Goal: Transaction & Acquisition: Purchase product/service

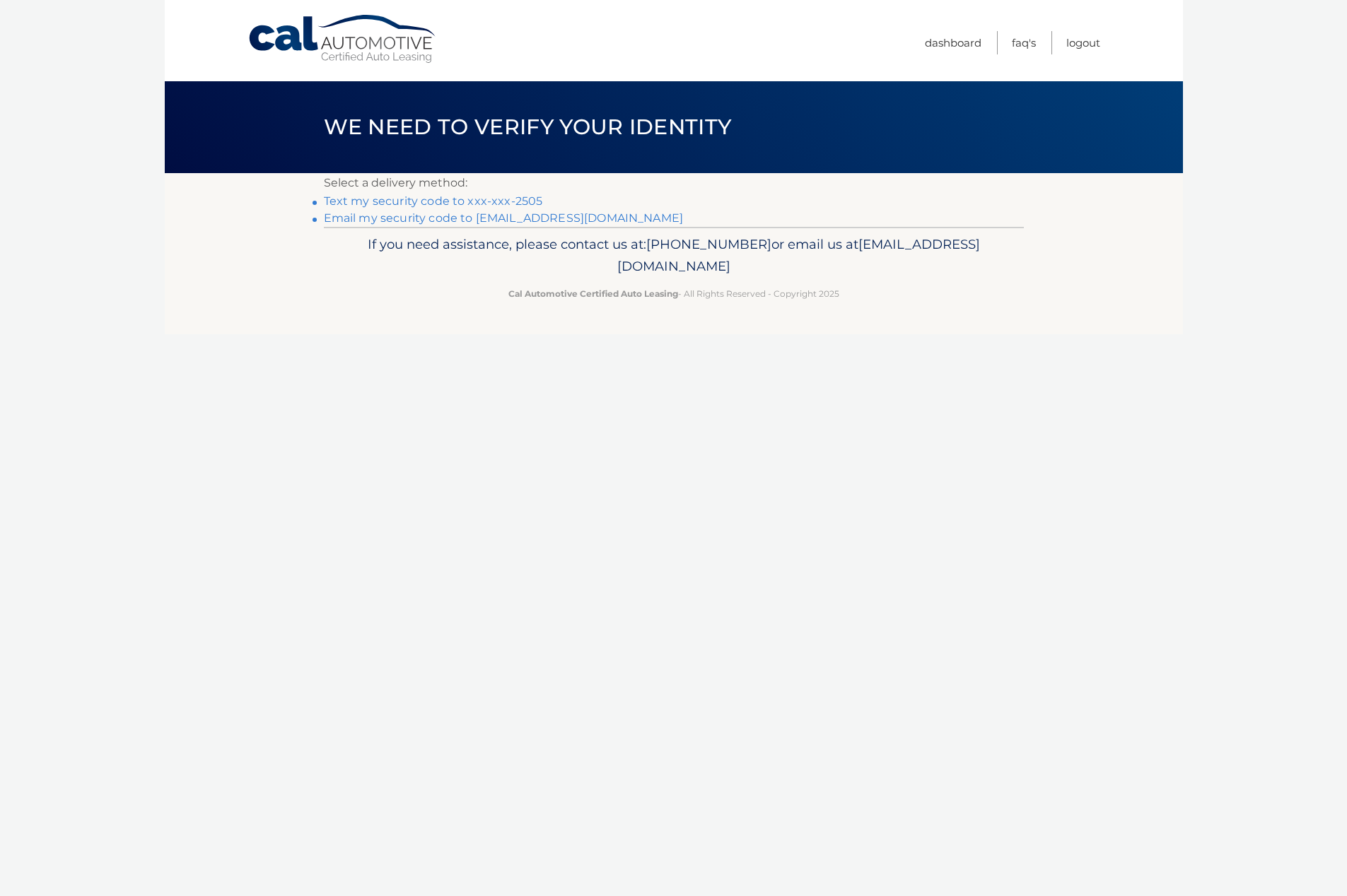
click at [441, 203] on link "Text my security code to xxx-xxx-2505" at bounding box center [433, 200] width 219 height 13
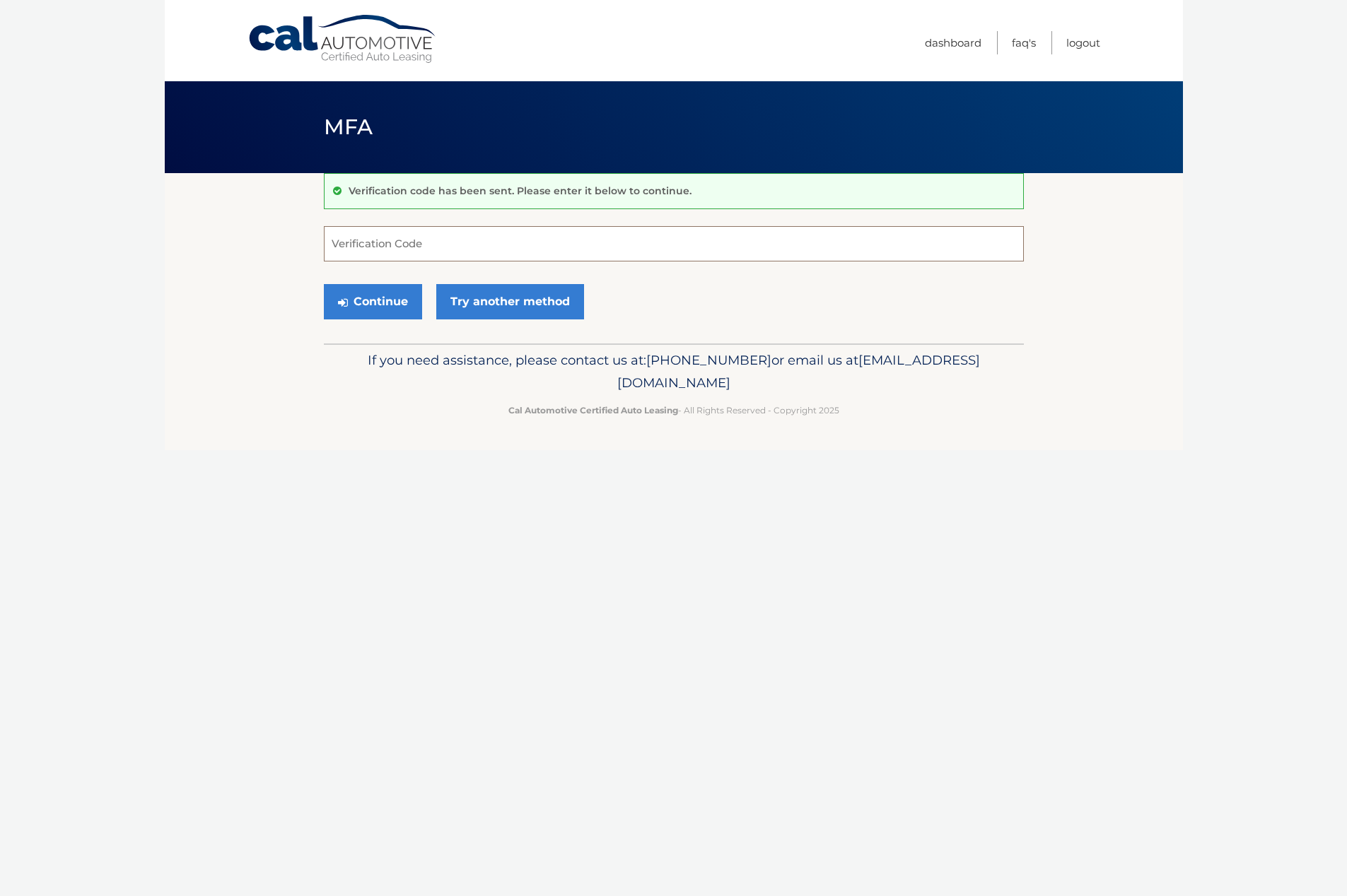
click at [428, 249] on input "Verification Code" at bounding box center [674, 244] width 700 height 35
type input "524848"
click at [393, 306] on button "Continue" at bounding box center [372, 302] width 98 height 35
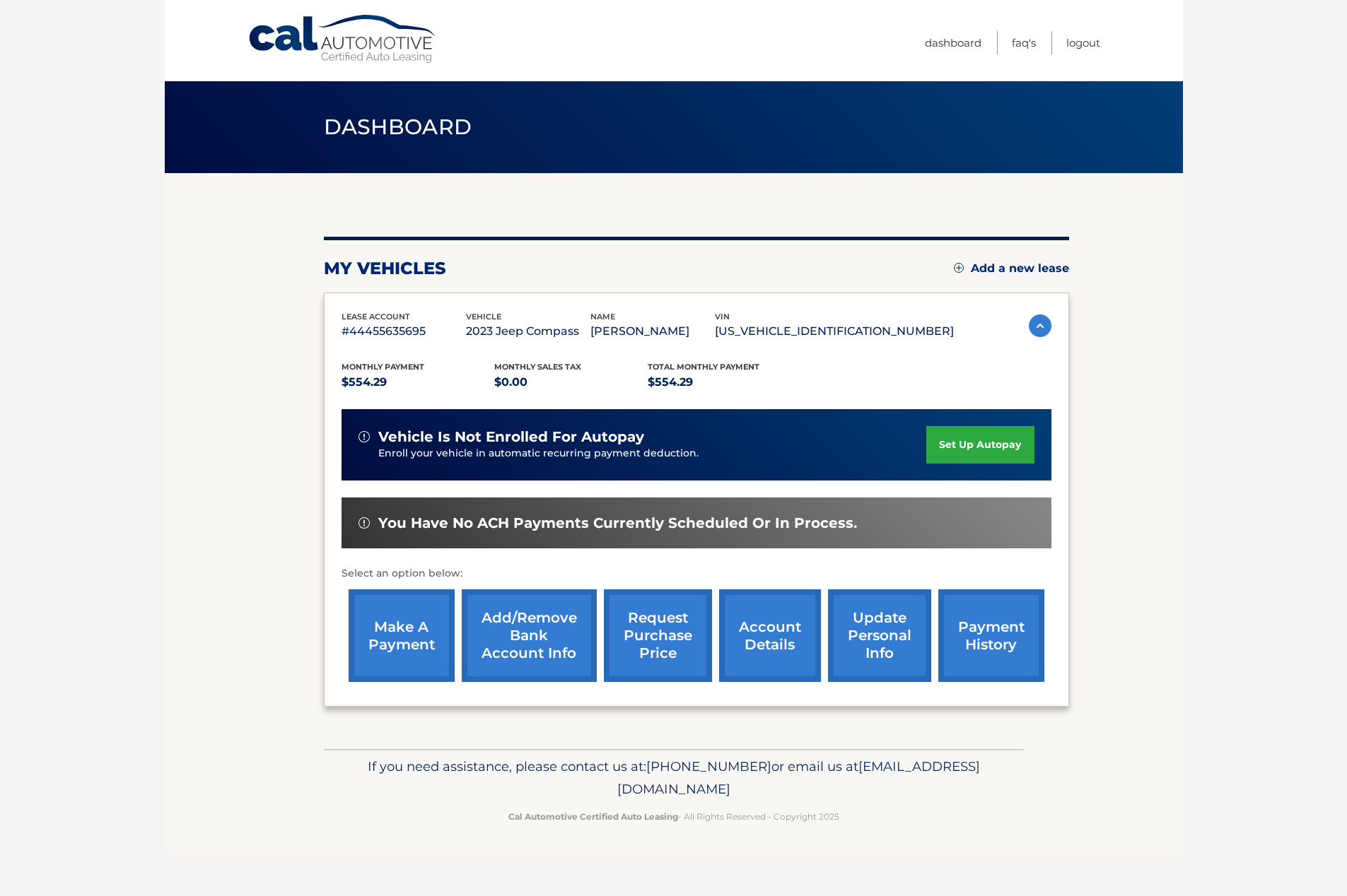
click at [980, 637] on link "payment history" at bounding box center [992, 635] width 106 height 92
click at [408, 618] on link "make a payment" at bounding box center [402, 635] width 106 height 92
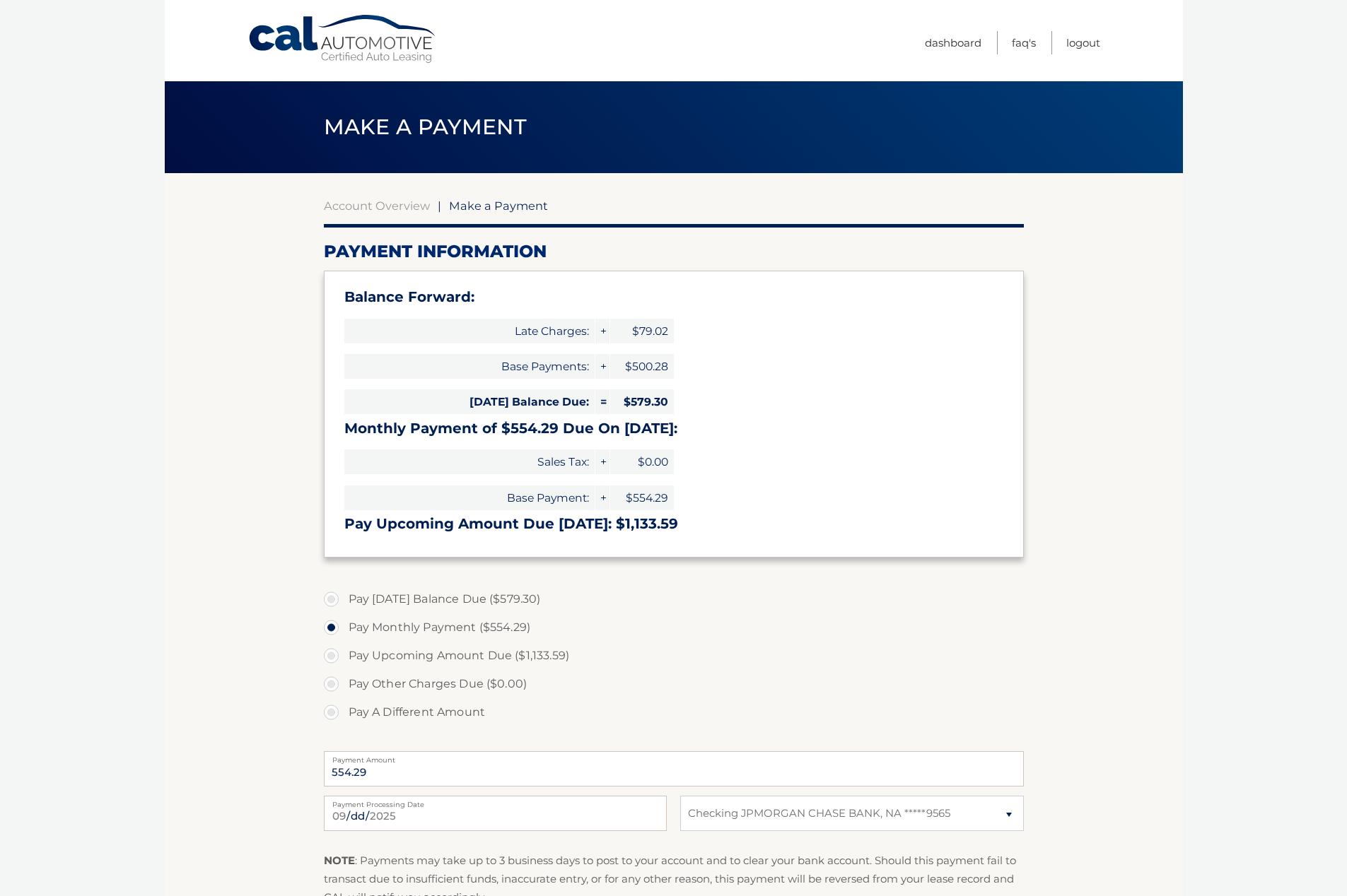
select select "MDExMmMxNTUtOWI5Yi00M2JkLTg0NDItNGU1NDNlN2MwZjU5"
click at [340, 600] on label "Pay Today's Balance Due ($579.30)" at bounding box center [674, 600] width 700 height 28
click at [340, 600] on input "Pay Today's Balance Due ($579.30)" at bounding box center [336, 597] width 14 height 22
radio input "true"
type input "579.30"
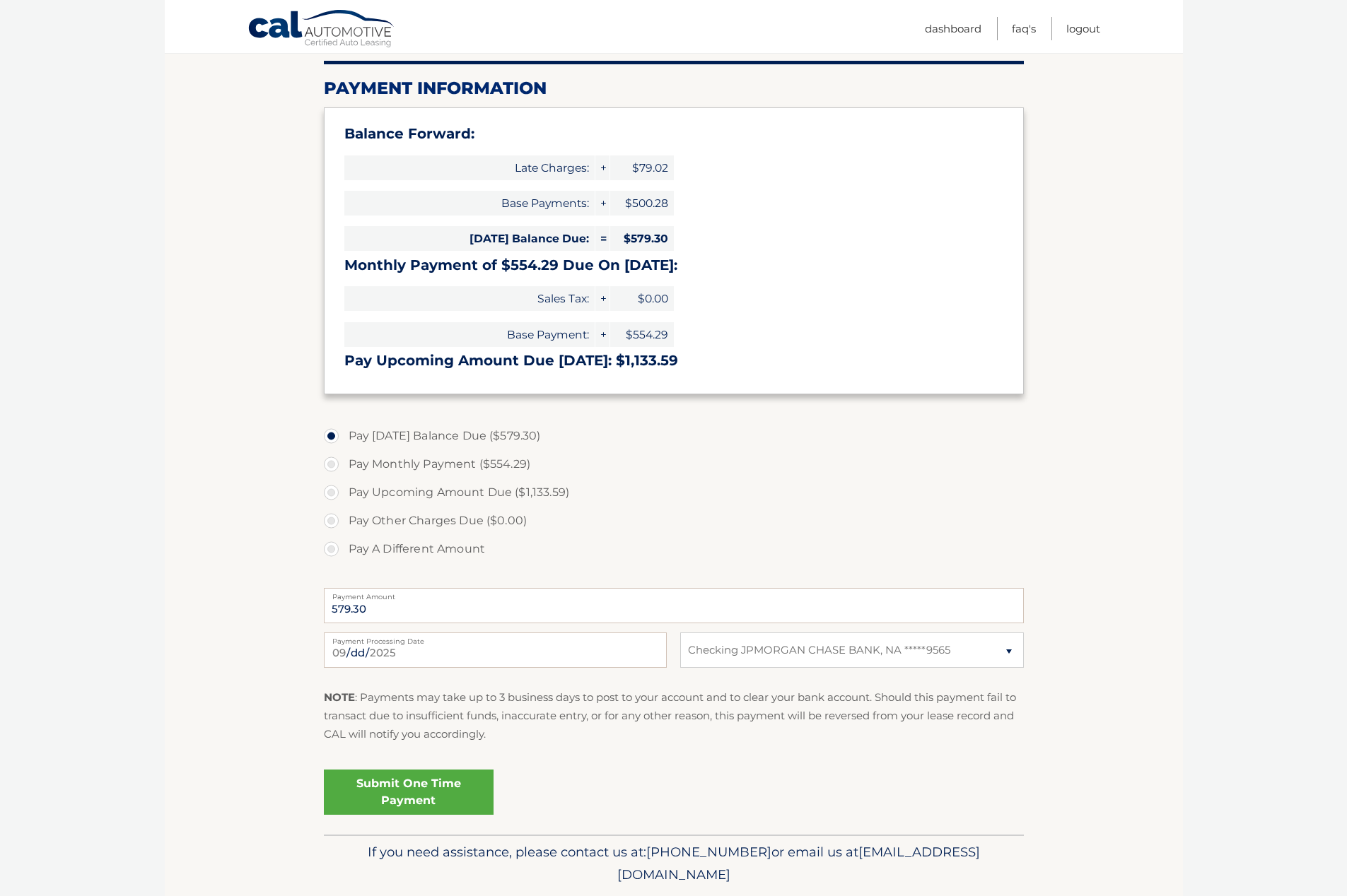
scroll to position [209, 0]
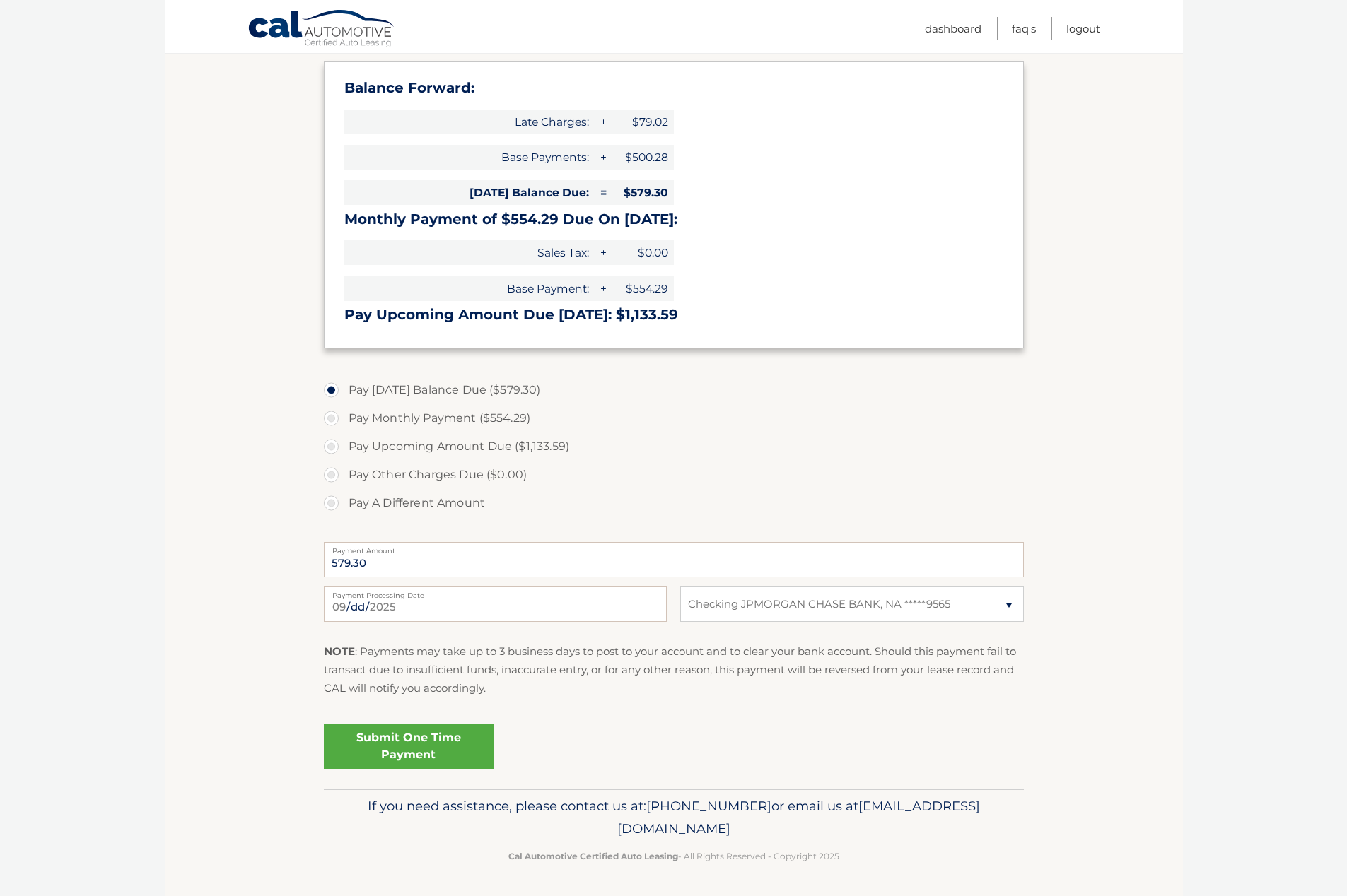
click at [410, 735] on link "Submit One Time Payment" at bounding box center [409, 746] width 170 height 46
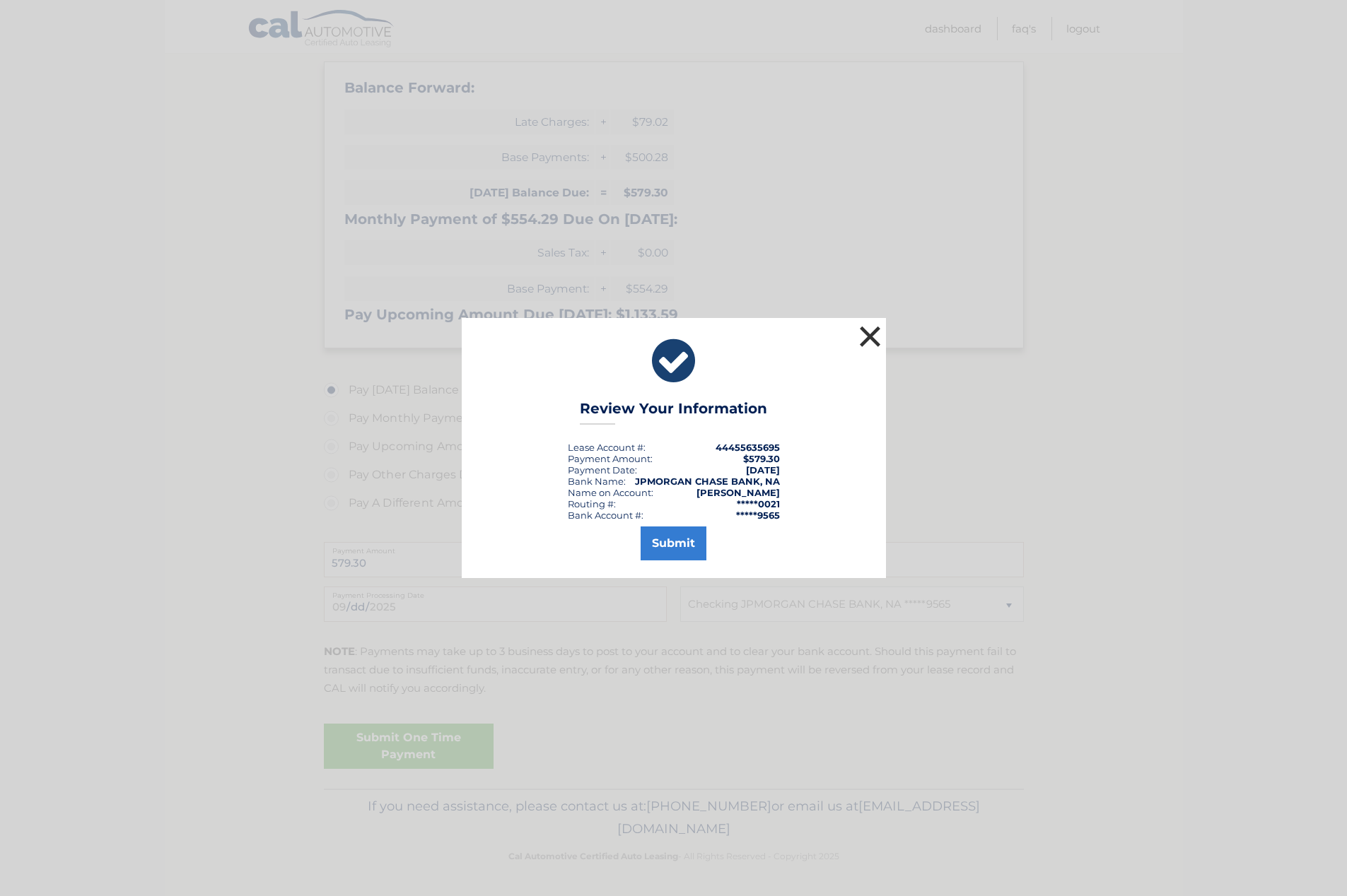
click at [875, 334] on button "×" at bounding box center [870, 337] width 28 height 28
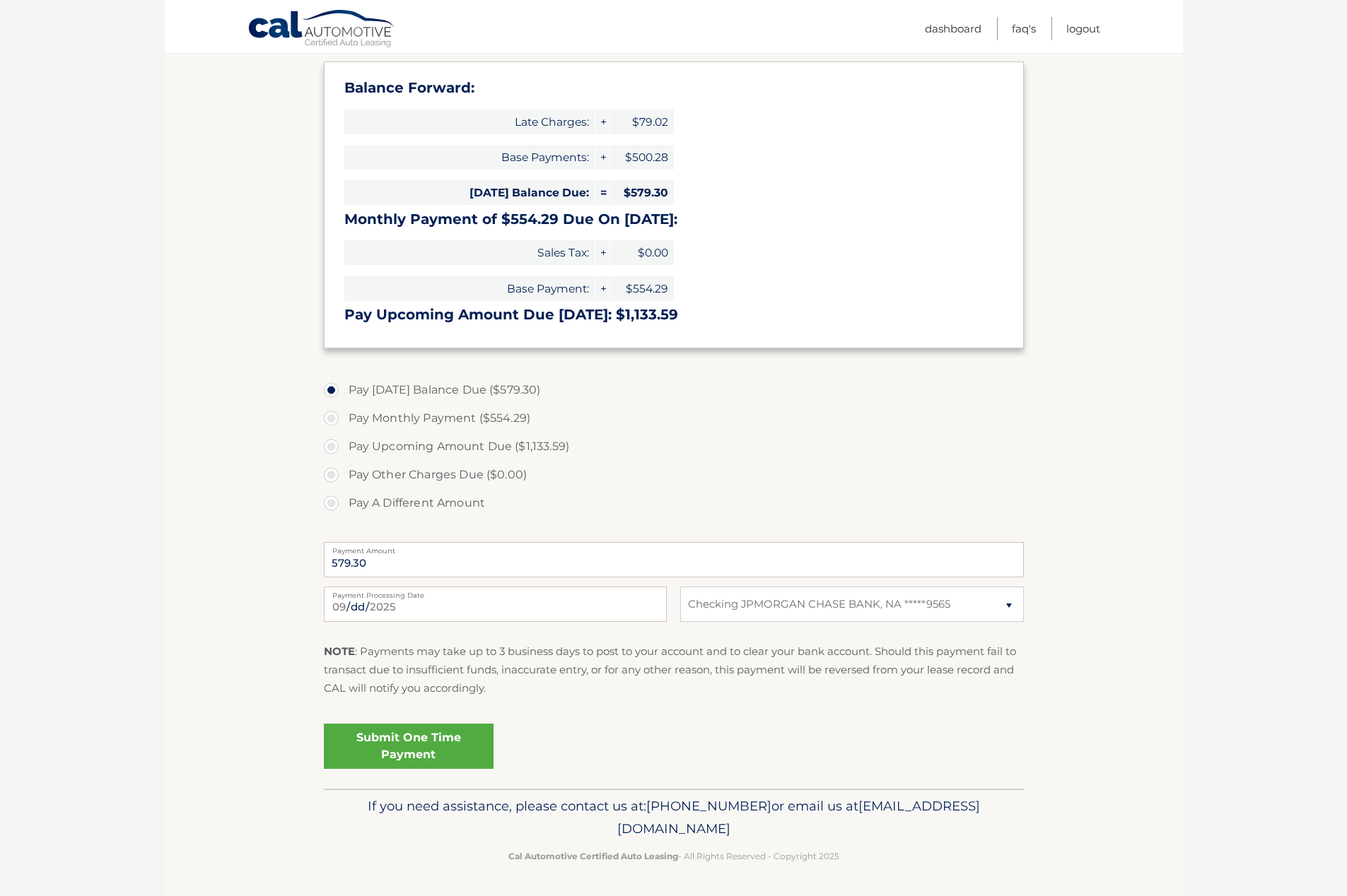
click at [452, 735] on link "Submit One Time Payment" at bounding box center [409, 746] width 170 height 46
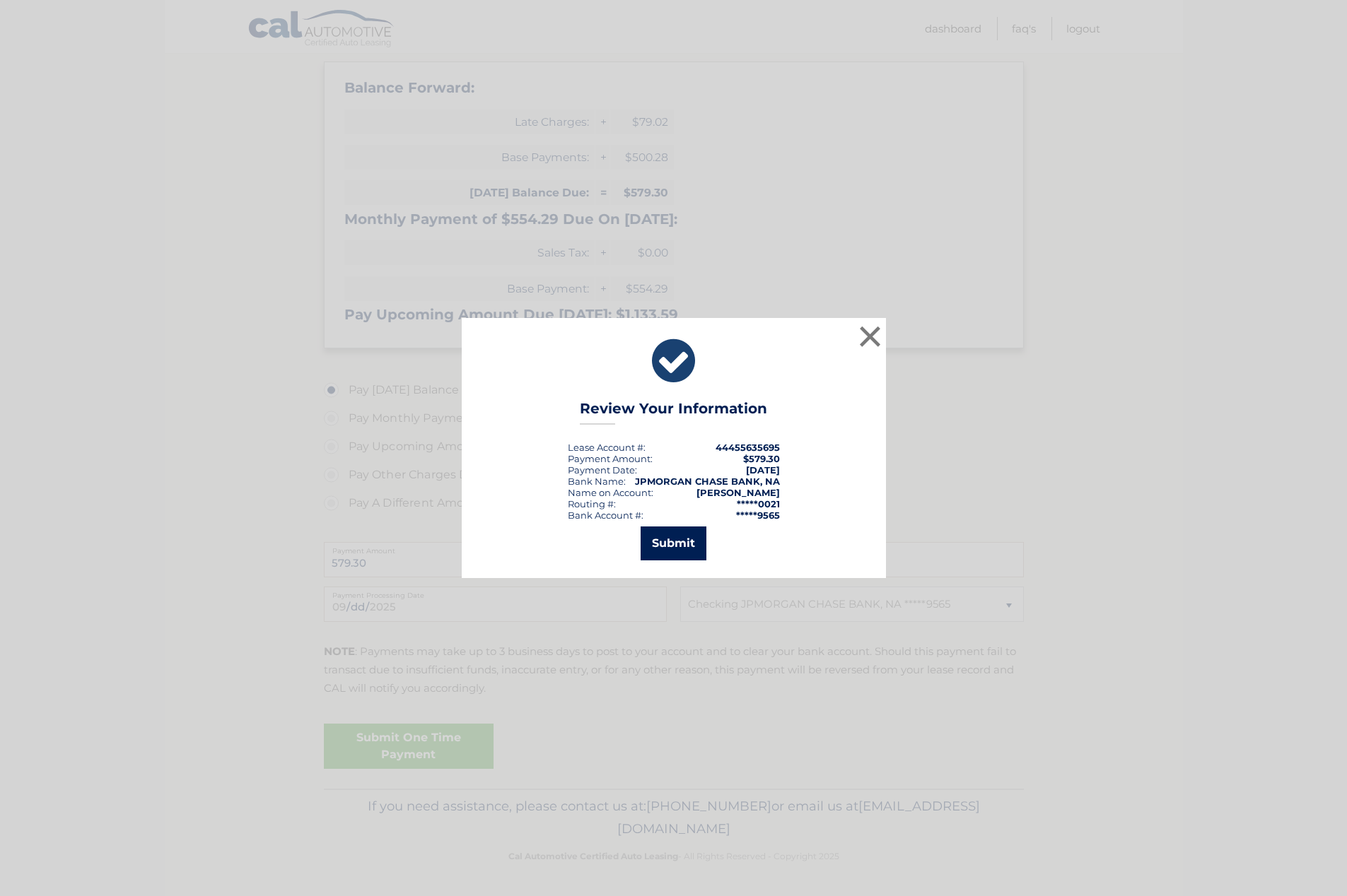
click at [680, 551] on button "Submit" at bounding box center [674, 544] width 65 height 34
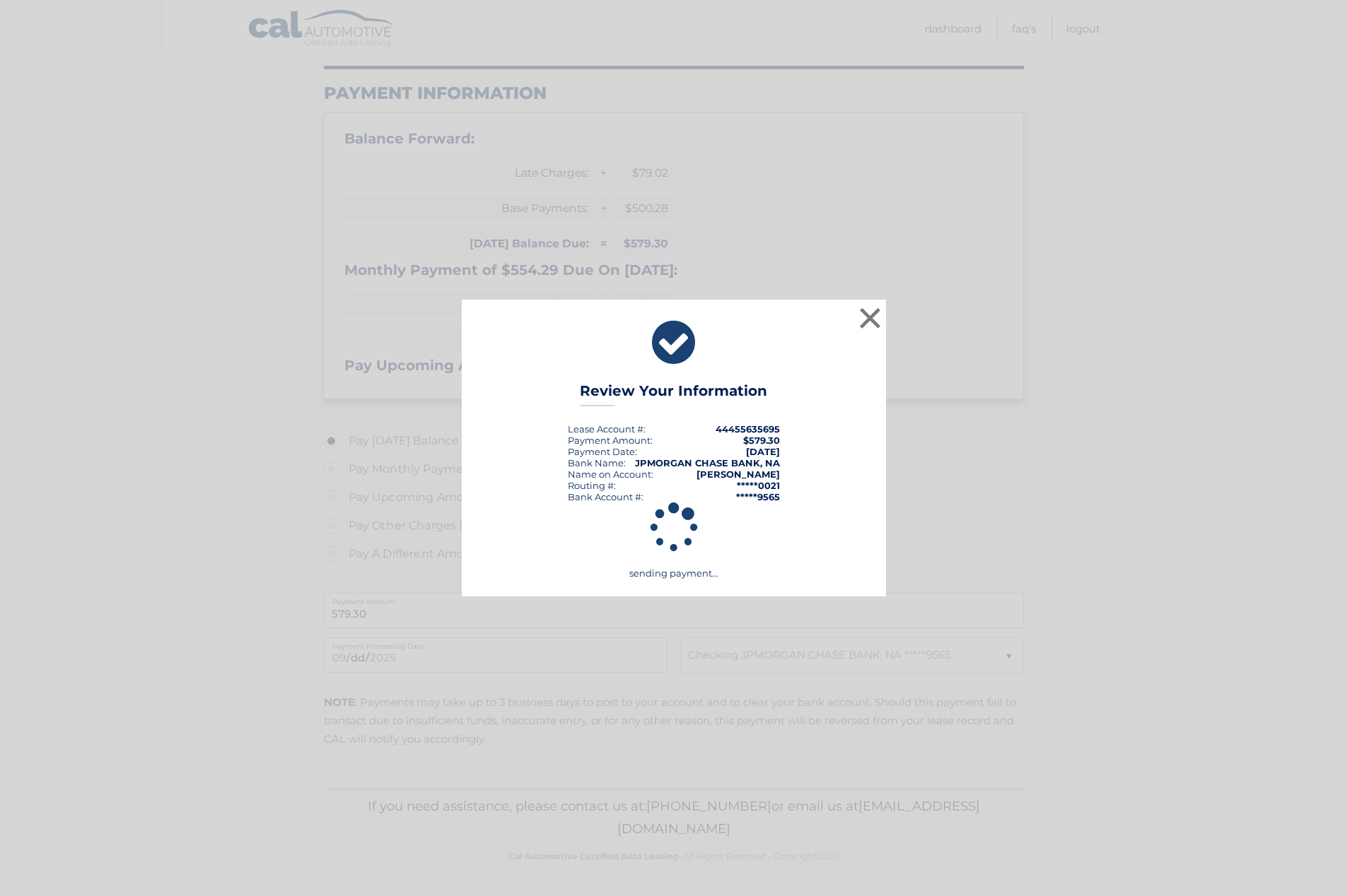
scroll to position [159, 0]
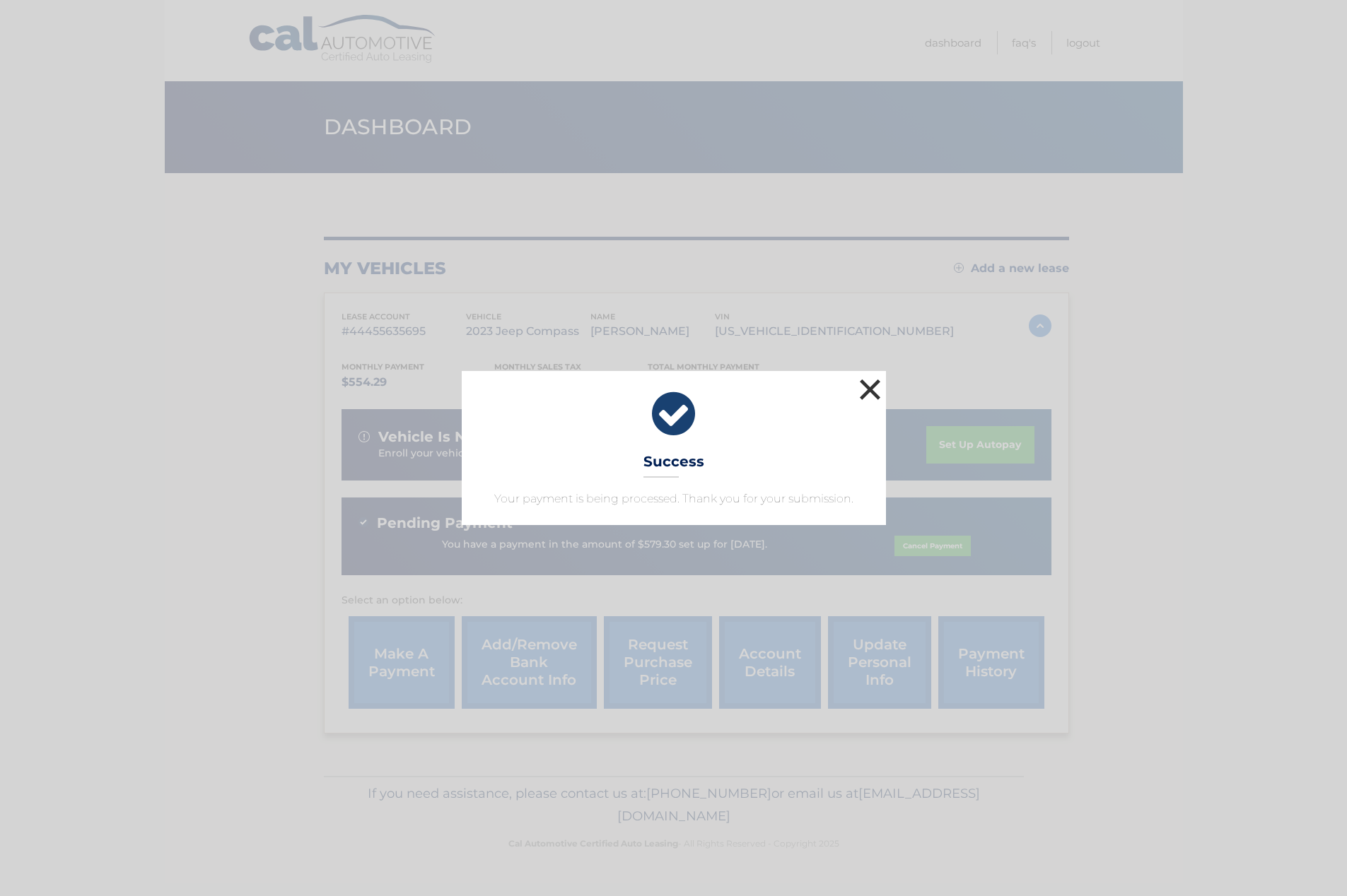
click at [867, 384] on button "×" at bounding box center [870, 390] width 28 height 28
